Goal: Information Seeking & Learning: Learn about a topic

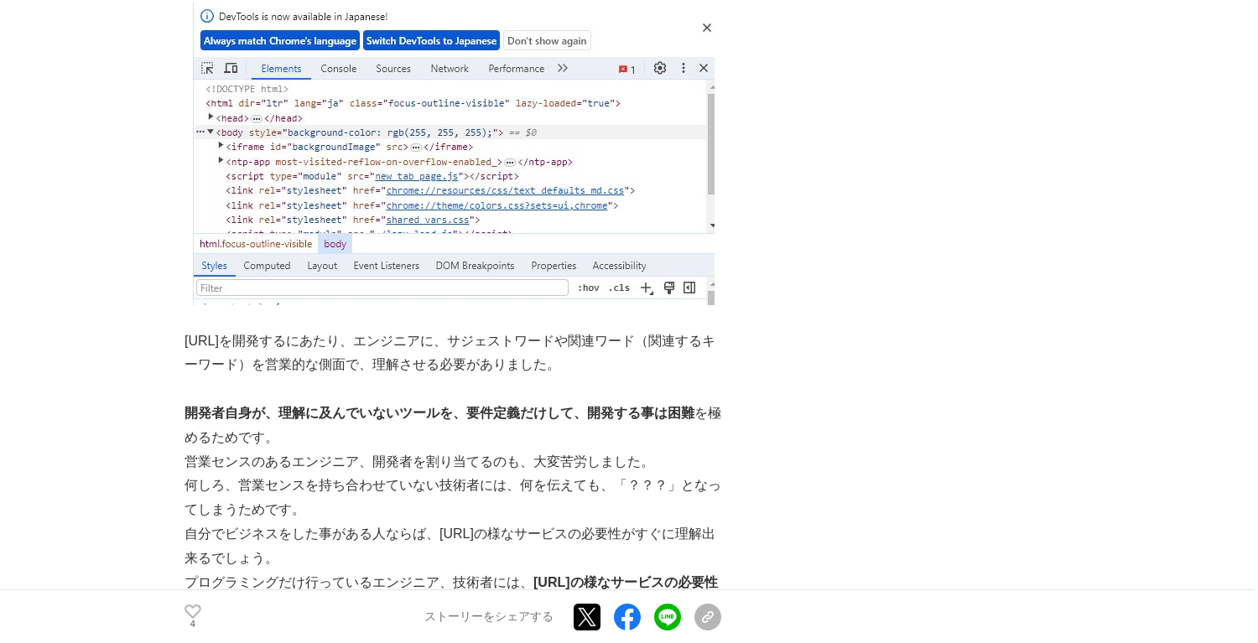
scroll to position [2630, 0]
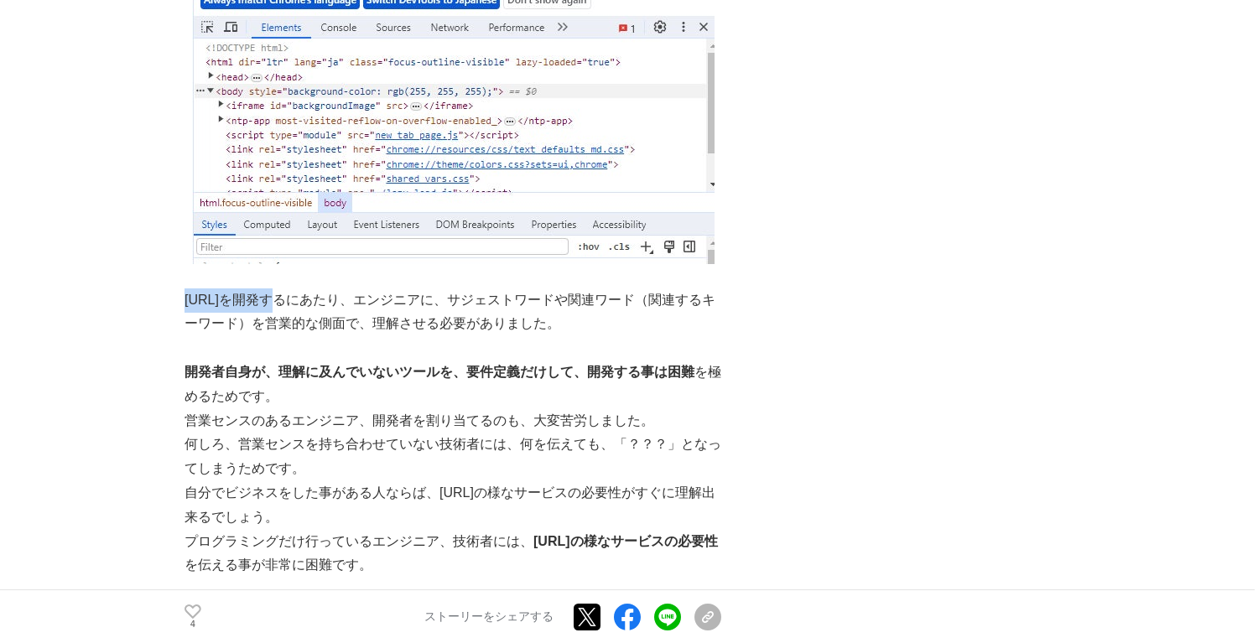
drag, startPoint x: 282, startPoint y: 295, endPoint x: 195, endPoint y: 293, distance: 86.4
click at [189, 299] on p "[URL]を開発するにあたり、エンジニアに、サジェストワードや関連ワード（関連するキーワード）を営業的な側面で、理解させる必要がありました。" at bounding box center [452, 312] width 537 height 49
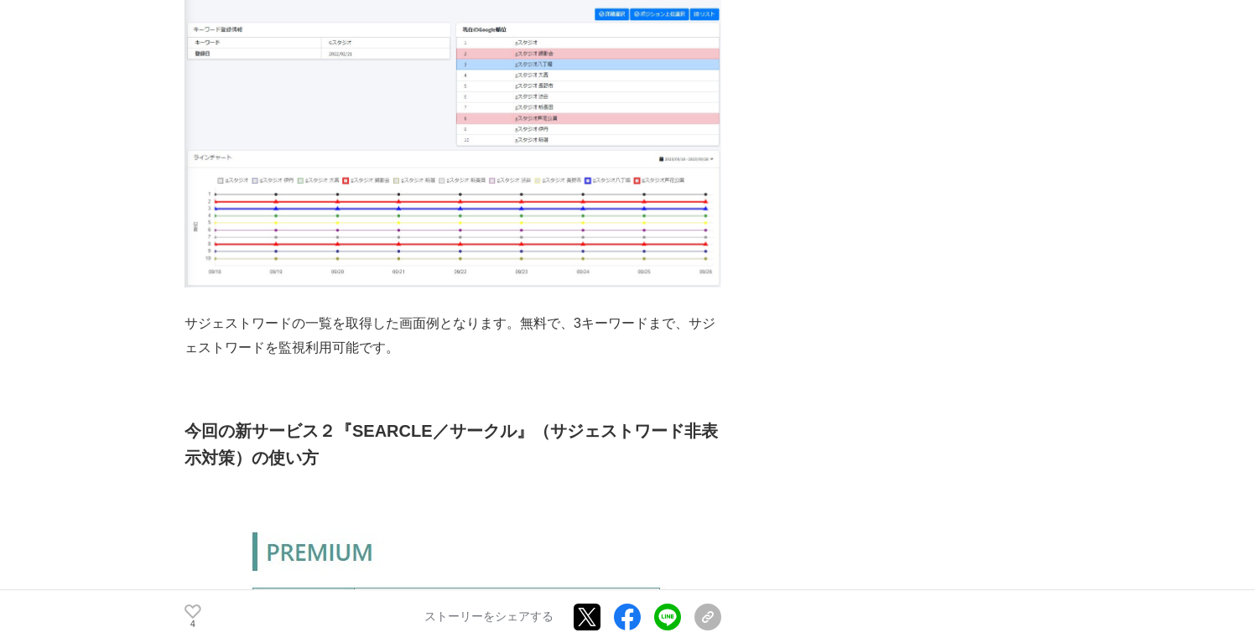
scroll to position [5029, 0]
click at [516, 180] on img at bounding box center [452, 136] width 537 height 303
click at [212, 208] on img at bounding box center [452, 136] width 537 height 303
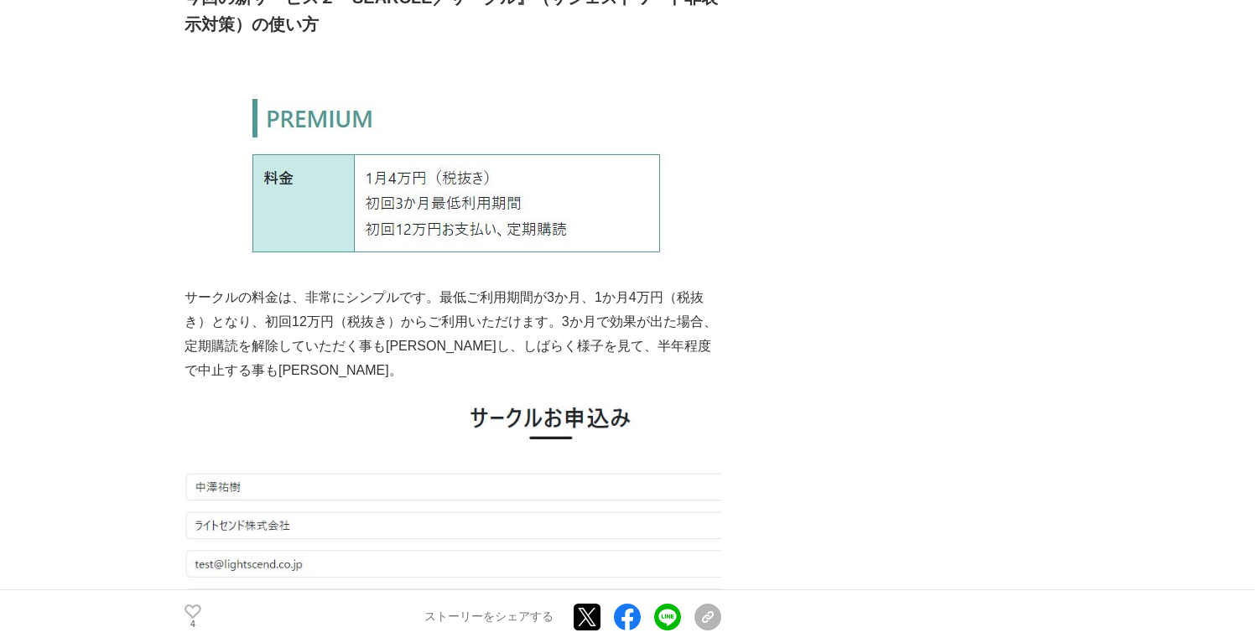
scroll to position [5516, 0]
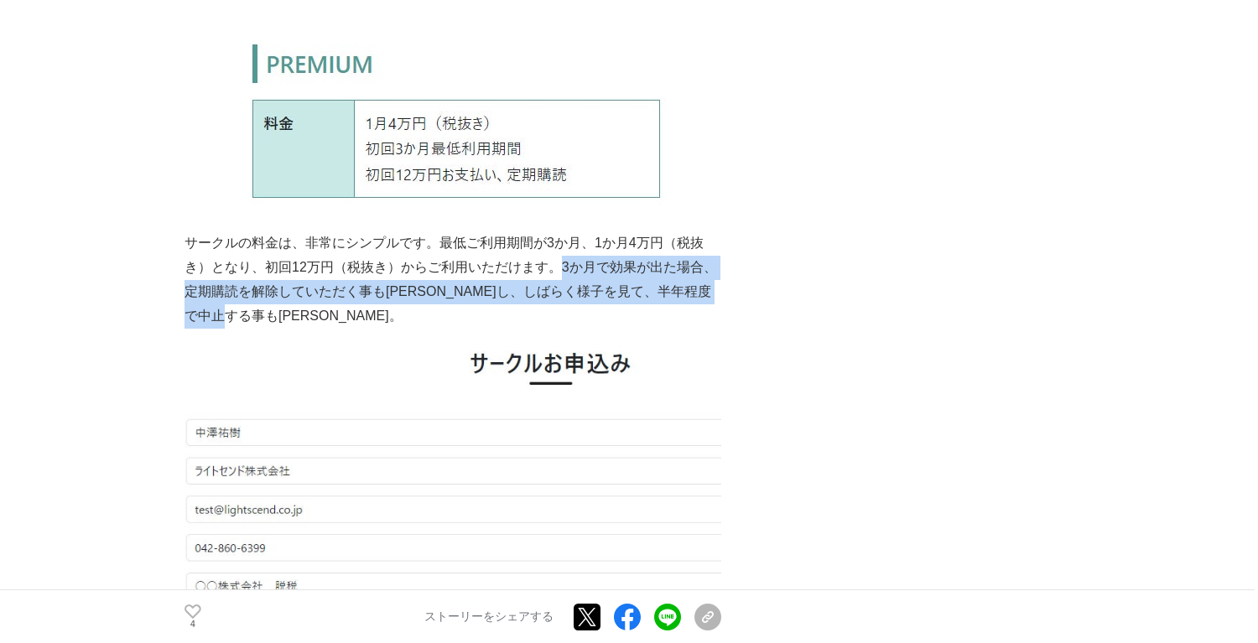
drag, startPoint x: 527, startPoint y: 265, endPoint x: 559, endPoint y: 309, distance: 54.7
click at [559, 309] on p "サークルの料金は、非常にシンプルです。最低ご利用期間が3か月、1か月4万円（税抜き）となり、初回12万円（税抜き）からご利用いただけます。3か月で効果が出た場…" at bounding box center [452, 279] width 537 height 96
click at [314, 330] on img at bounding box center [452, 505] width 537 height 353
click at [293, 321] on p "サークルの料金は、非常にシンプルです。最低ご利用期間が3か月、1か月4万円（税抜き）となり、初回12万円（税抜き）からご利用いただけます。3か月で効果が出た場…" at bounding box center [452, 279] width 537 height 96
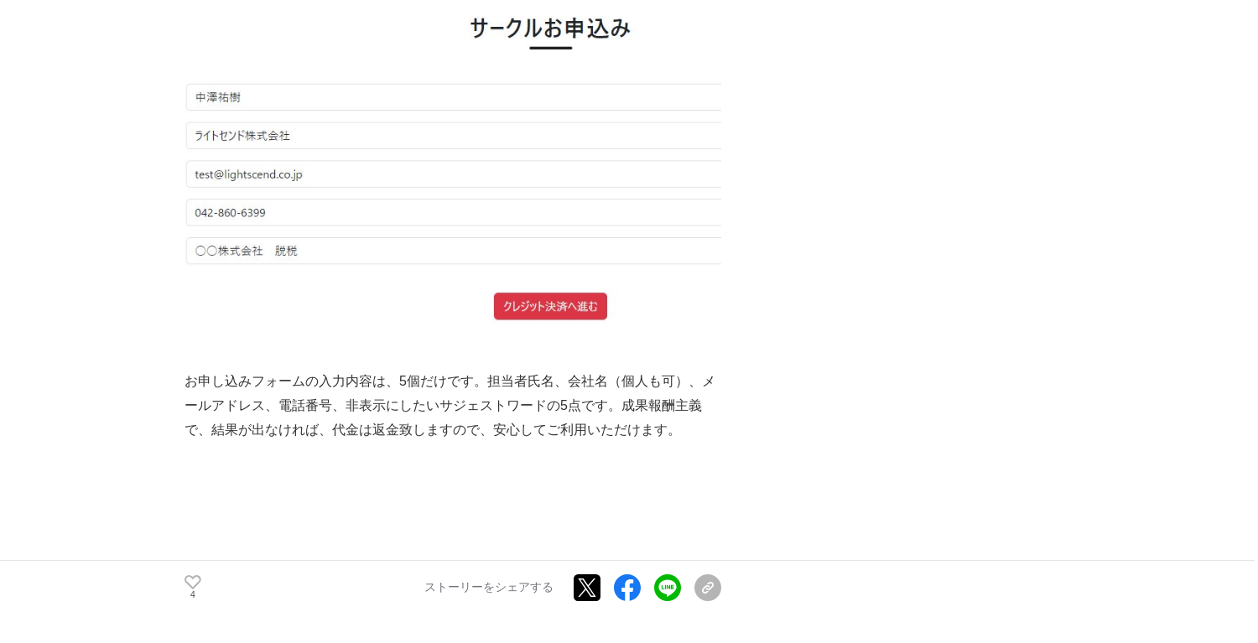
scroll to position [5855, 0]
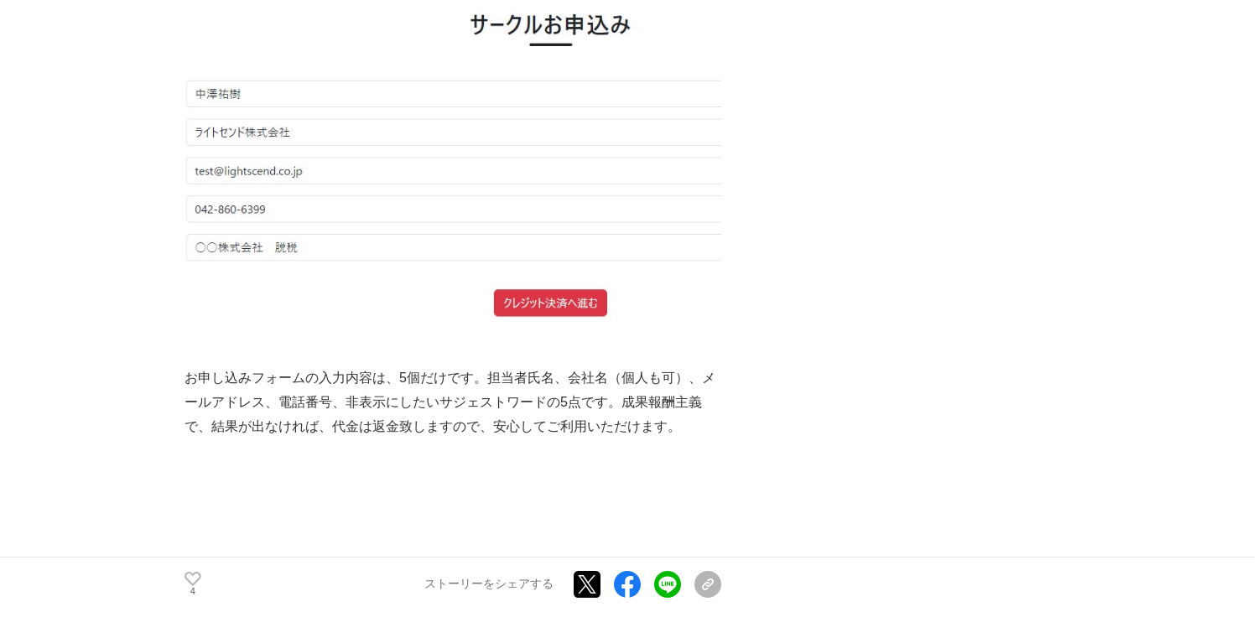
click at [314, 222] on img at bounding box center [452, 166] width 537 height 353
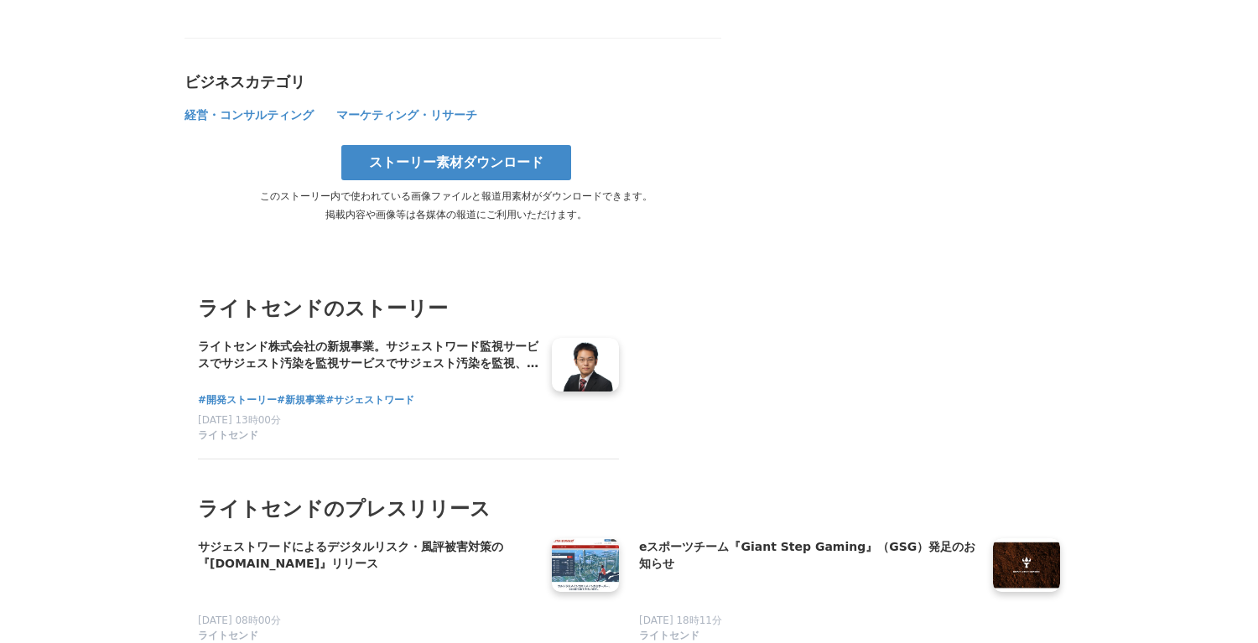
scroll to position [7009, 0]
